Goal: Communication & Community: Connect with others

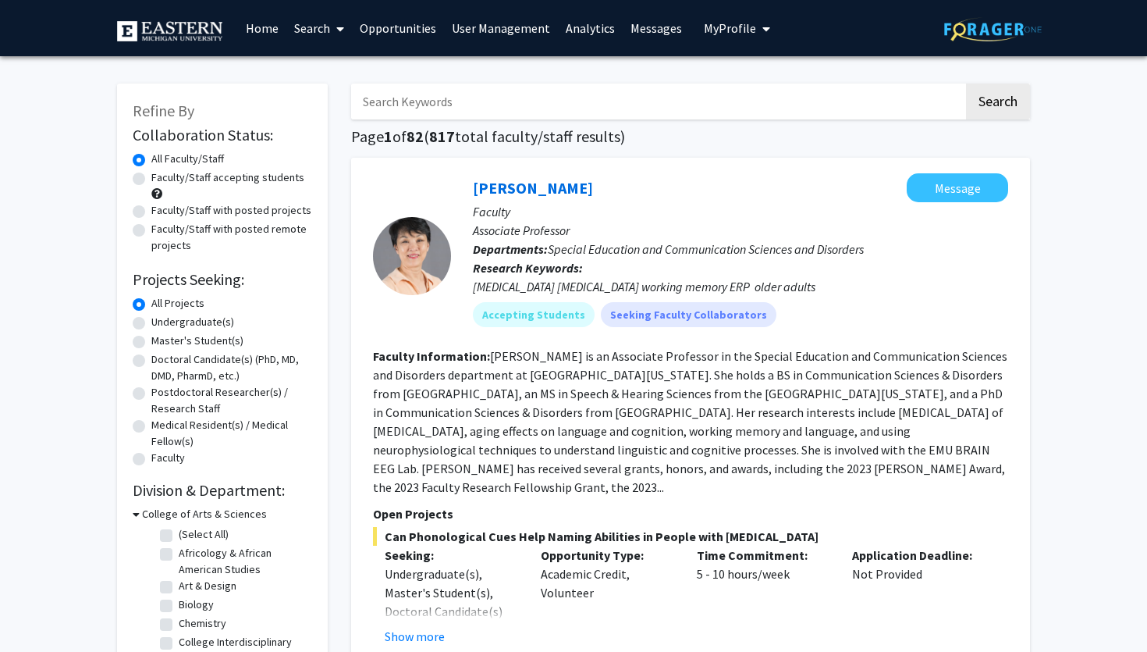
click at [646, 30] on link "Messages" at bounding box center [656, 28] width 67 height 55
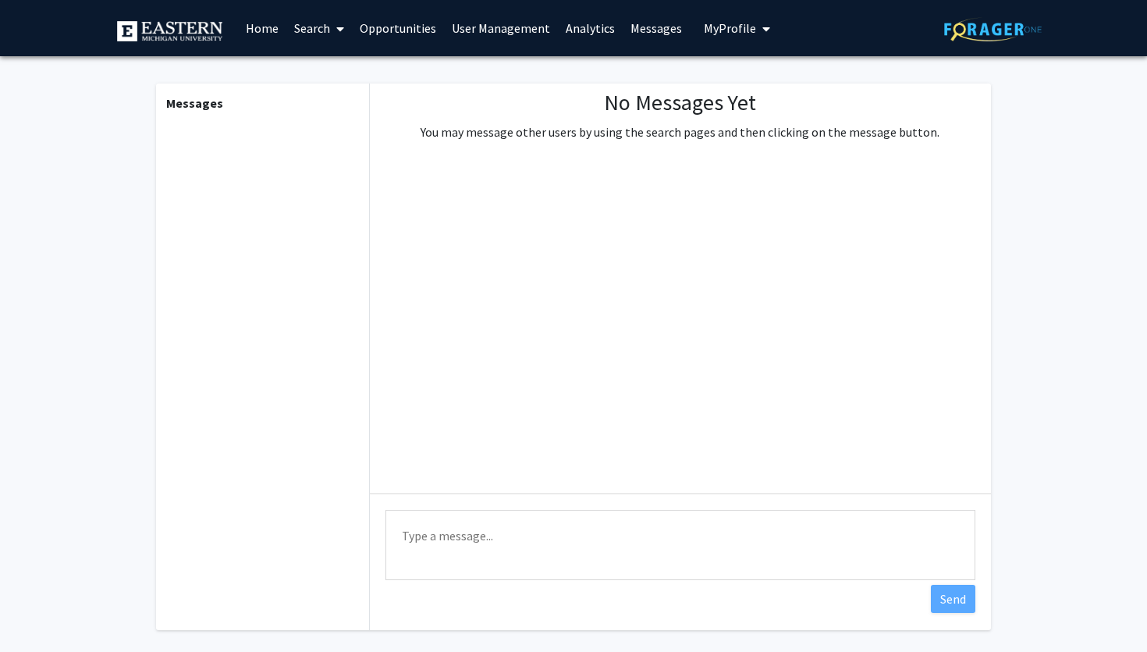
click at [510, 31] on link "User Management" at bounding box center [501, 28] width 114 height 55
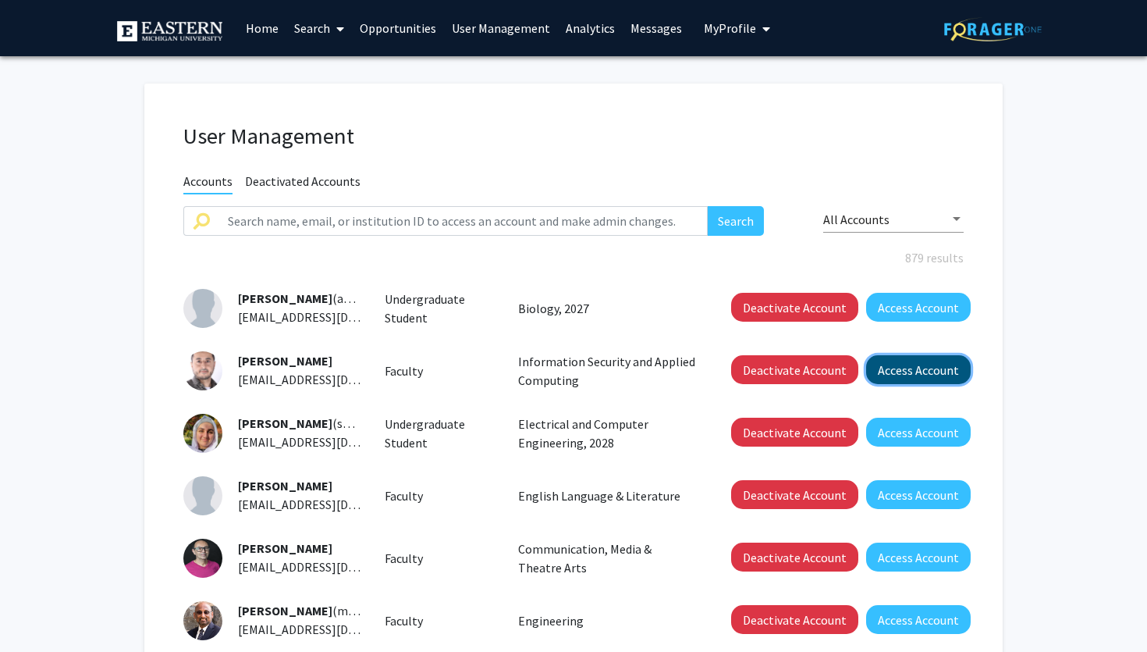
click at [908, 377] on button "Access Account" at bounding box center [918, 369] width 105 height 29
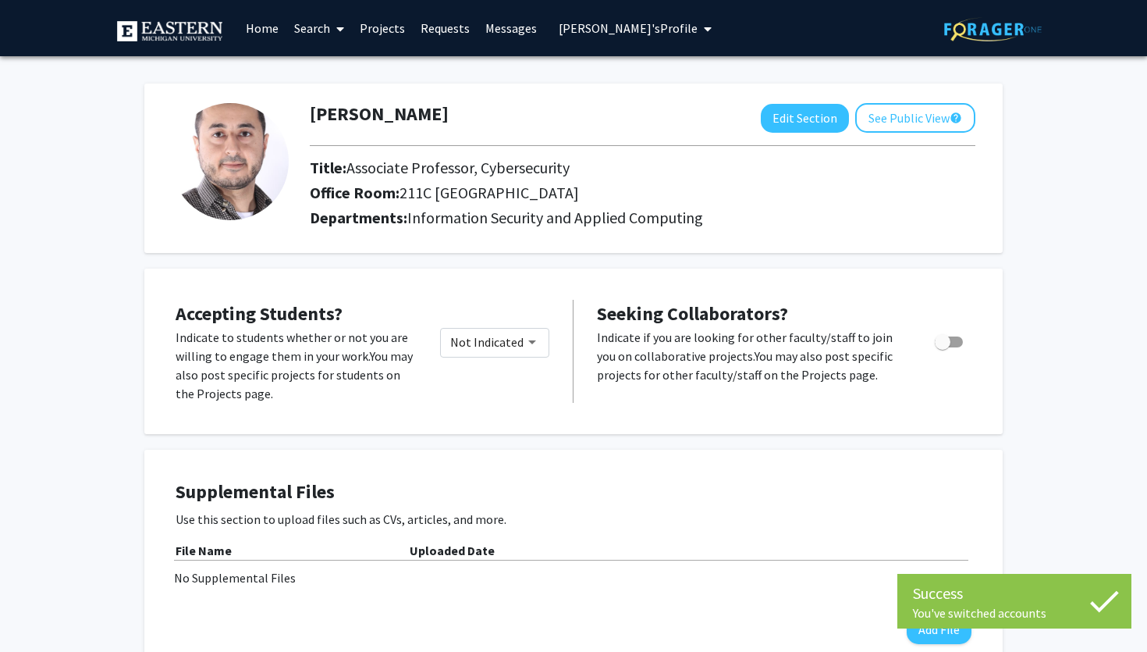
click at [640, 31] on span "Munther Abualkibash's Profile" at bounding box center [628, 28] width 139 height 16
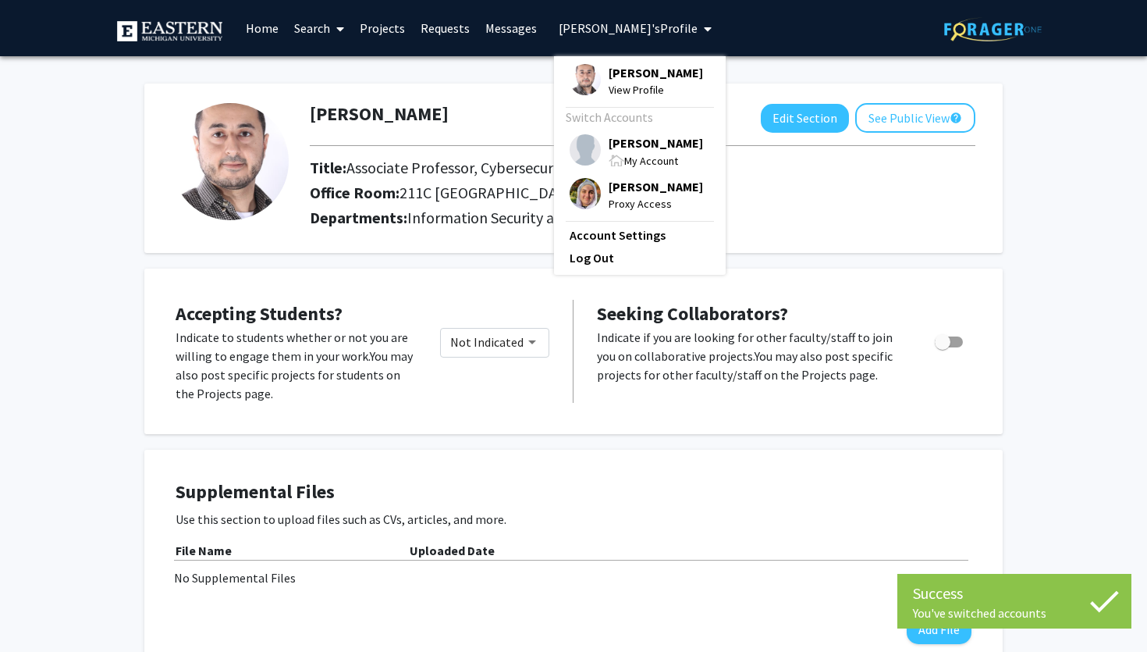
click at [631, 169] on div "My Account" at bounding box center [656, 160] width 94 height 18
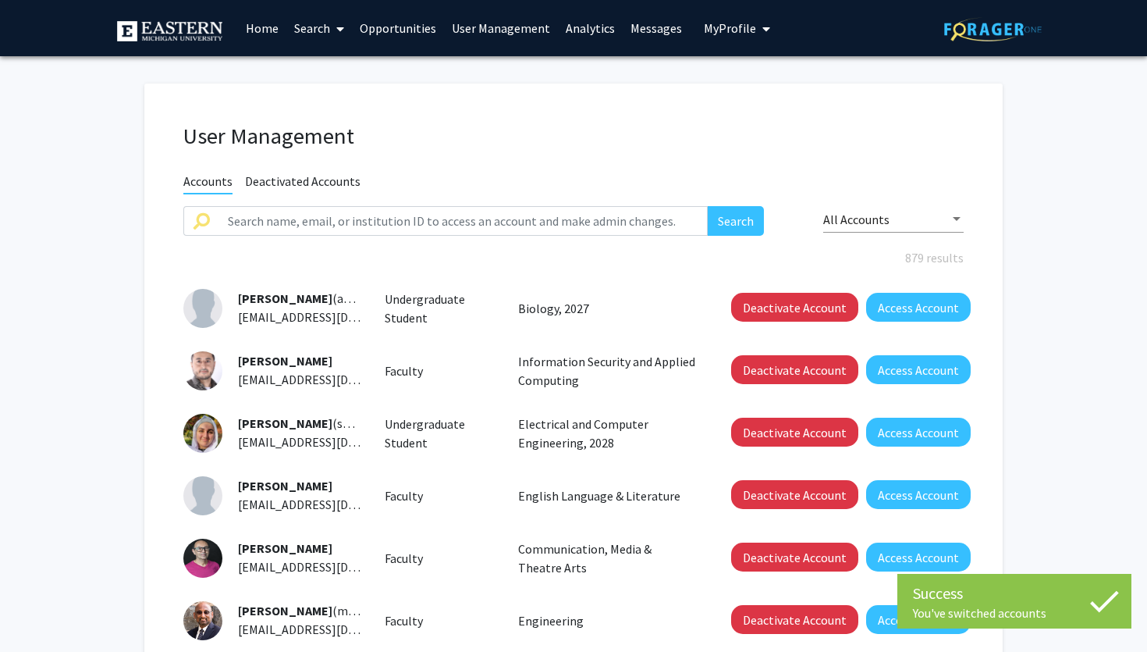
click at [596, 27] on link "Analytics" at bounding box center [590, 28] width 65 height 55
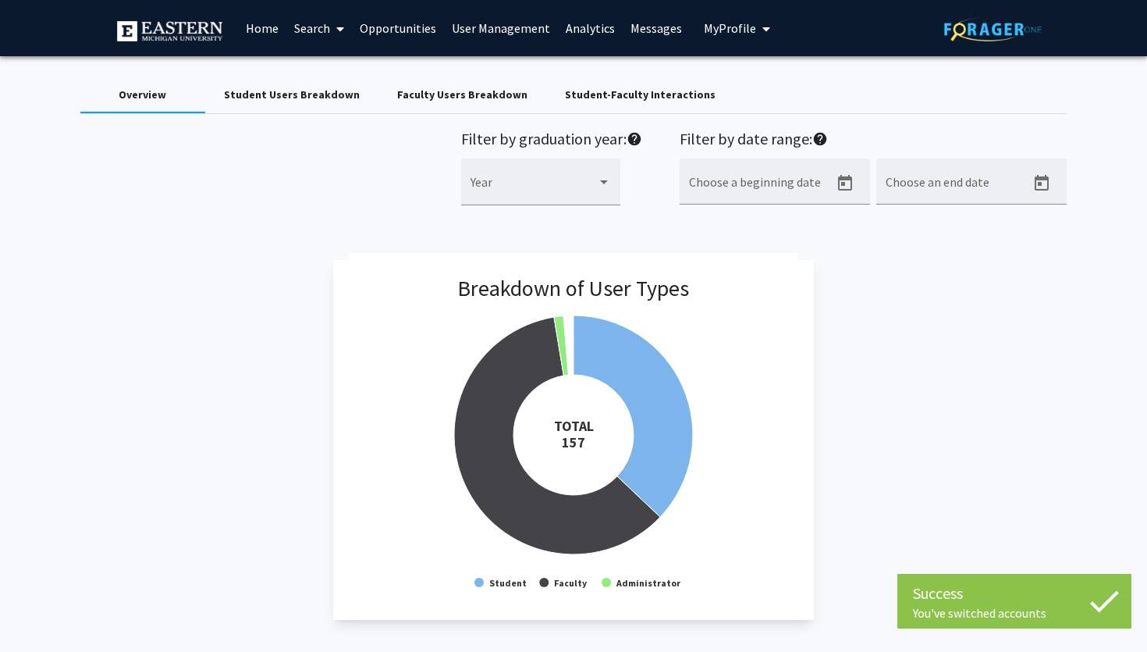
click at [618, 91] on div "Student-Faculty Interactions" at bounding box center [640, 95] width 151 height 16
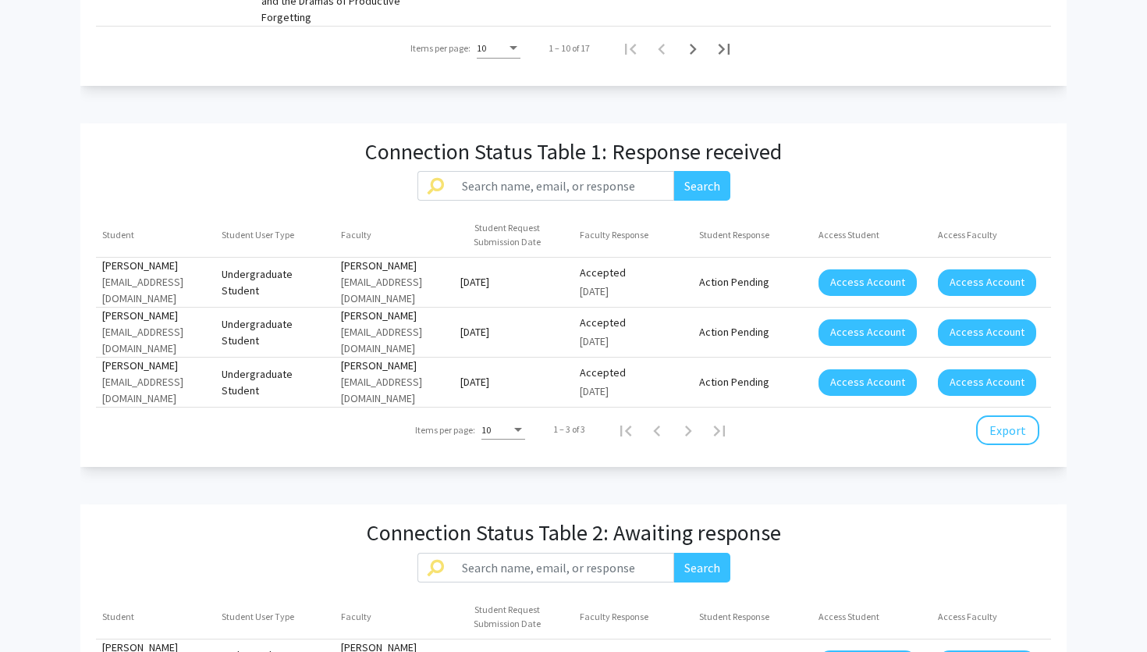
scroll to position [1388, 0]
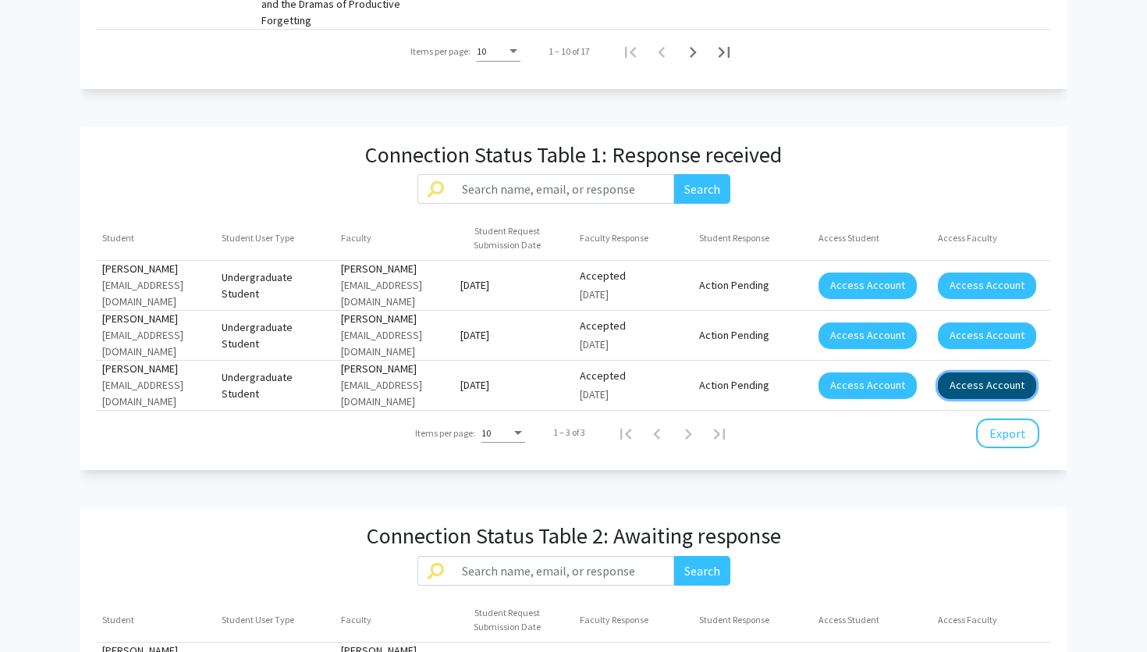
click at [976, 372] on button "Access Account" at bounding box center [987, 385] width 98 height 27
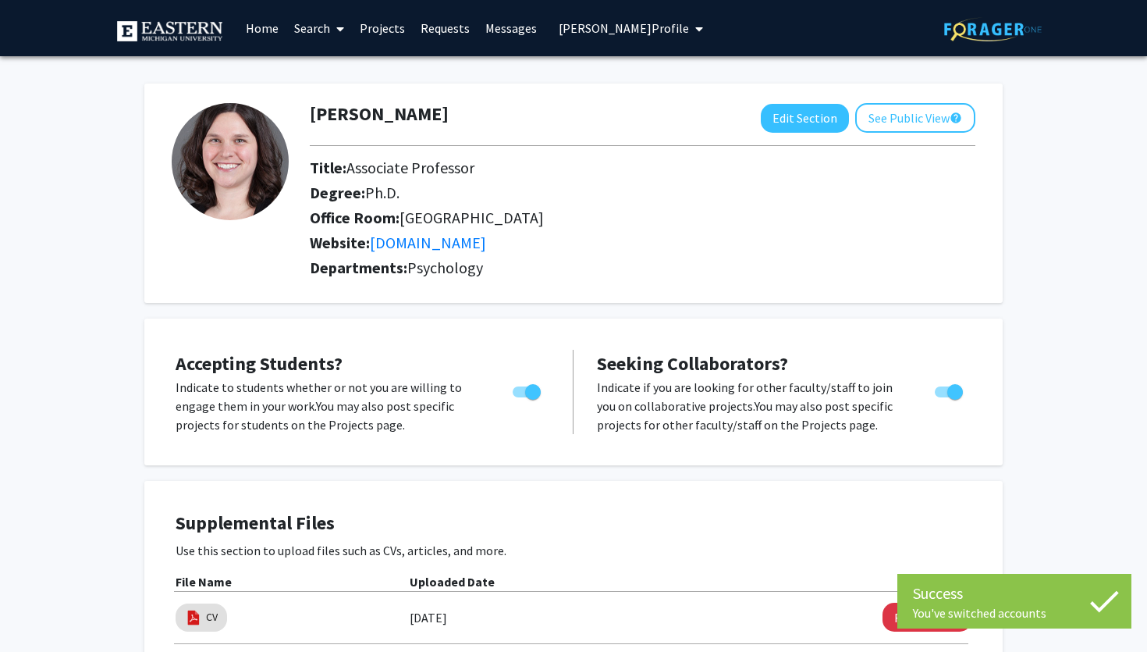
click at [617, 29] on span "Jamie Lawler's Profile" at bounding box center [624, 28] width 130 height 16
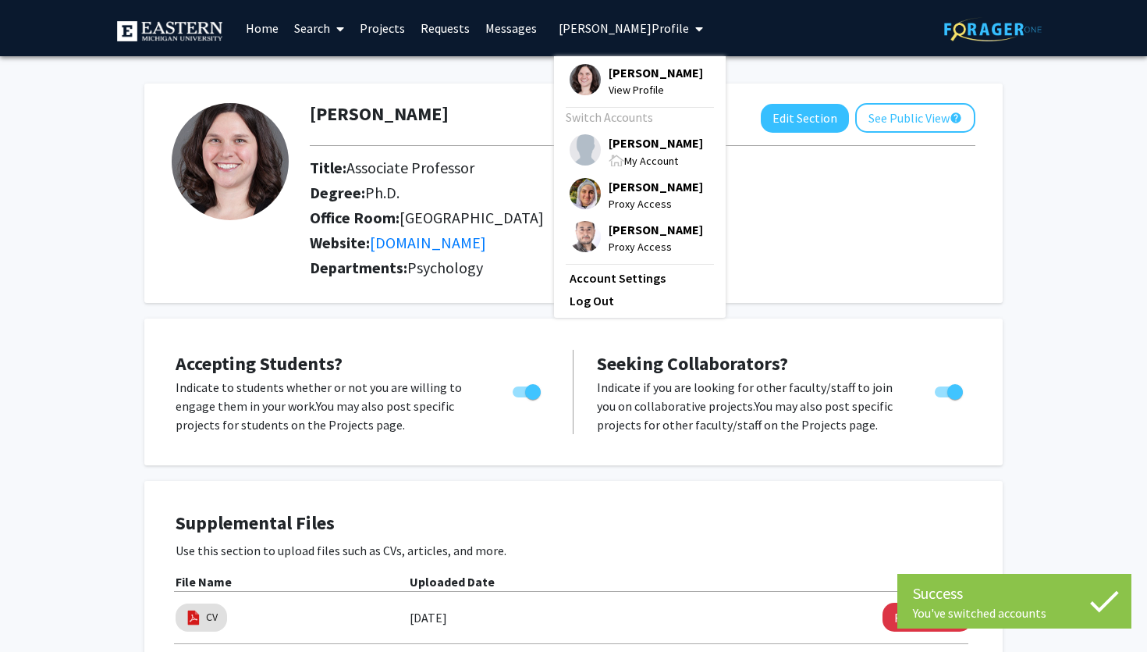
click at [508, 27] on link "Messages" at bounding box center [511, 28] width 67 height 55
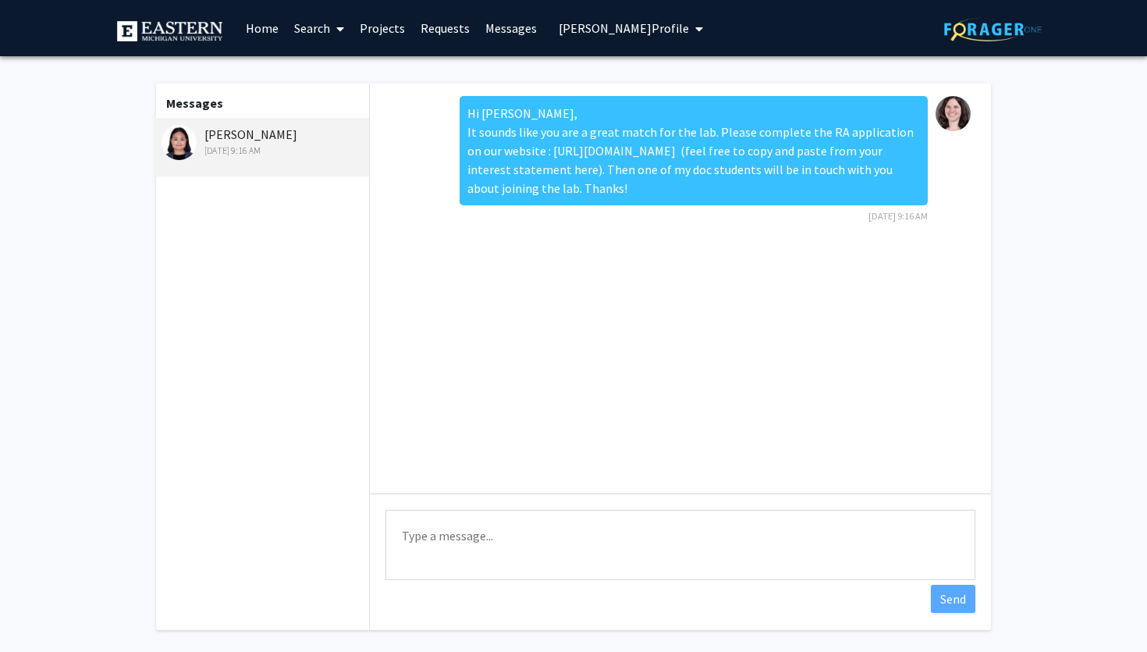
click at [627, 39] on button "Jamie Lawler's Profile" at bounding box center [631, 28] width 154 height 56
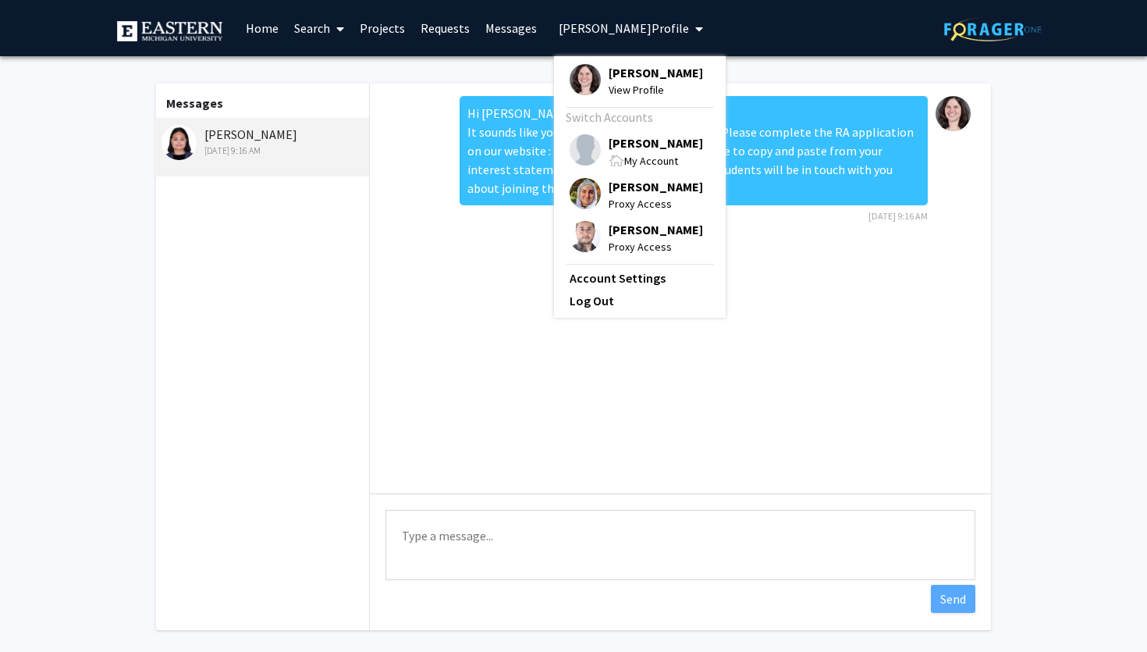
click at [641, 144] on span "[PERSON_NAME]" at bounding box center [656, 142] width 94 height 17
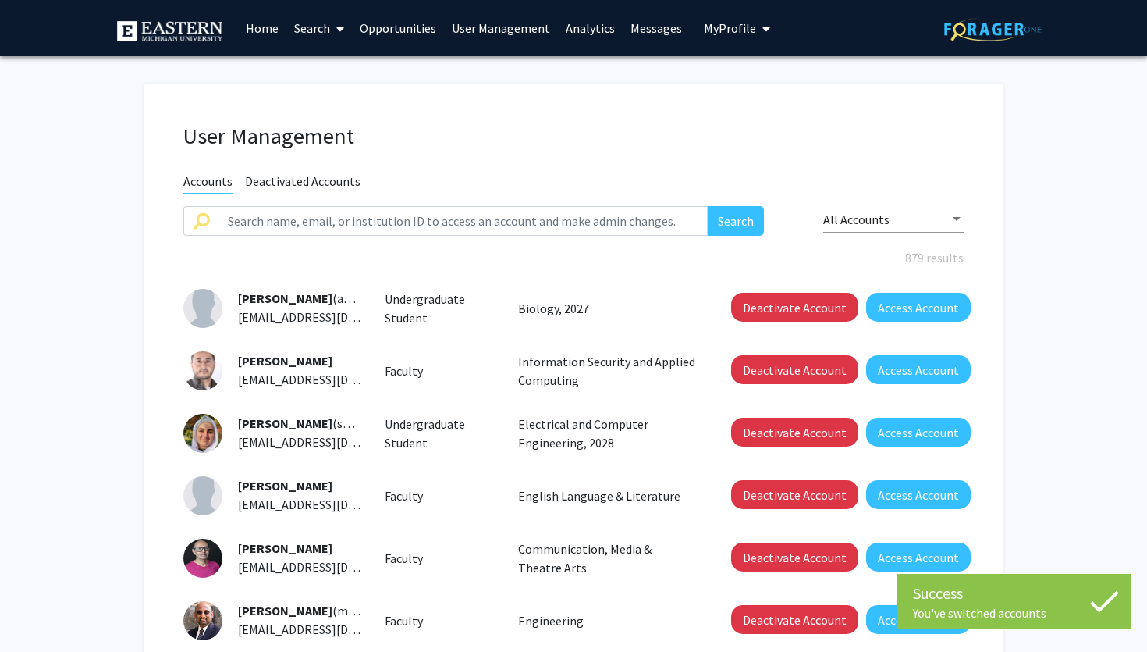
click at [315, 18] on link "Search" at bounding box center [319, 28] width 66 height 55
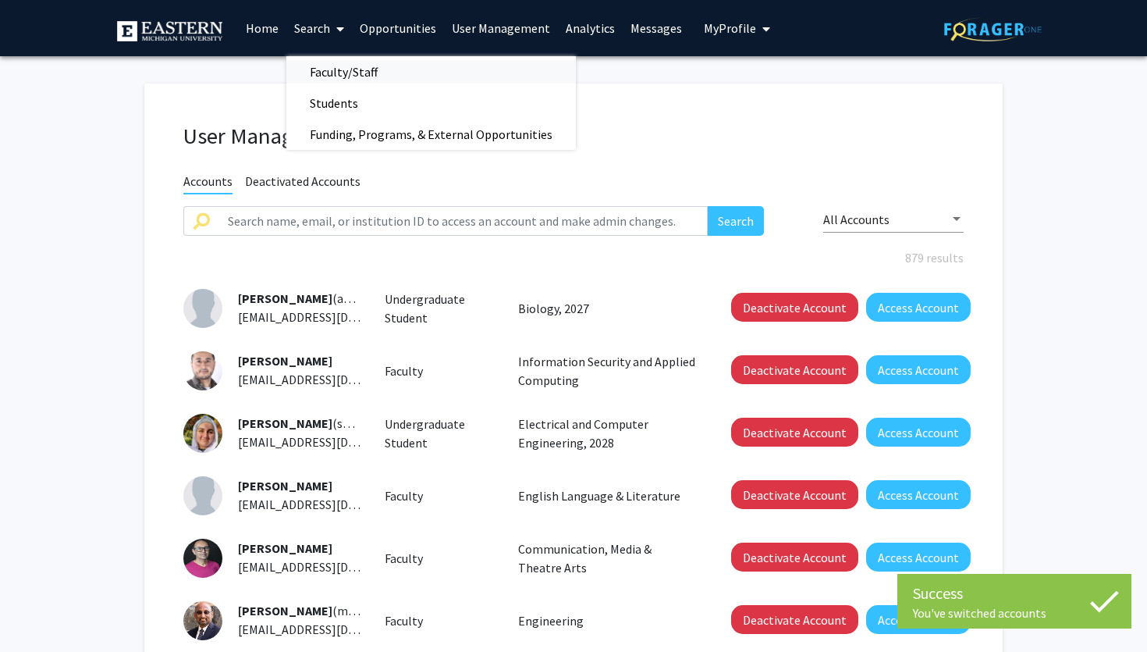
click at [329, 77] on span "Faculty/Staff" at bounding box center [343, 71] width 115 height 31
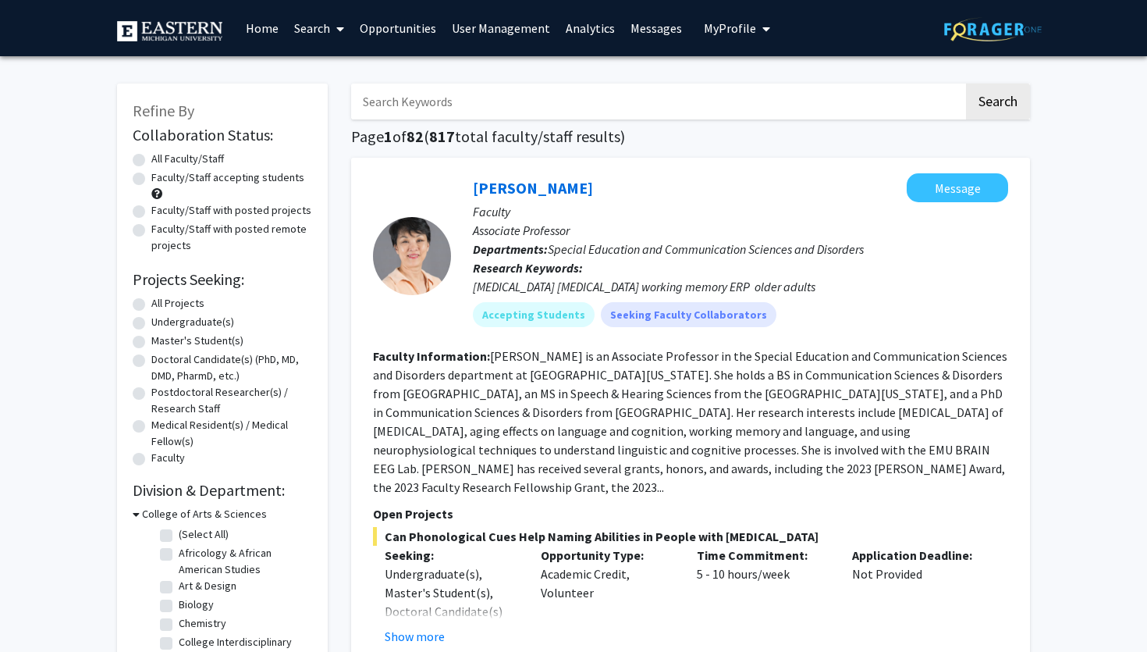
click at [691, 176] on div "Naomi Hashimoto Message" at bounding box center [740, 187] width 535 height 29
